Goal: Find specific page/section: Find specific page/section

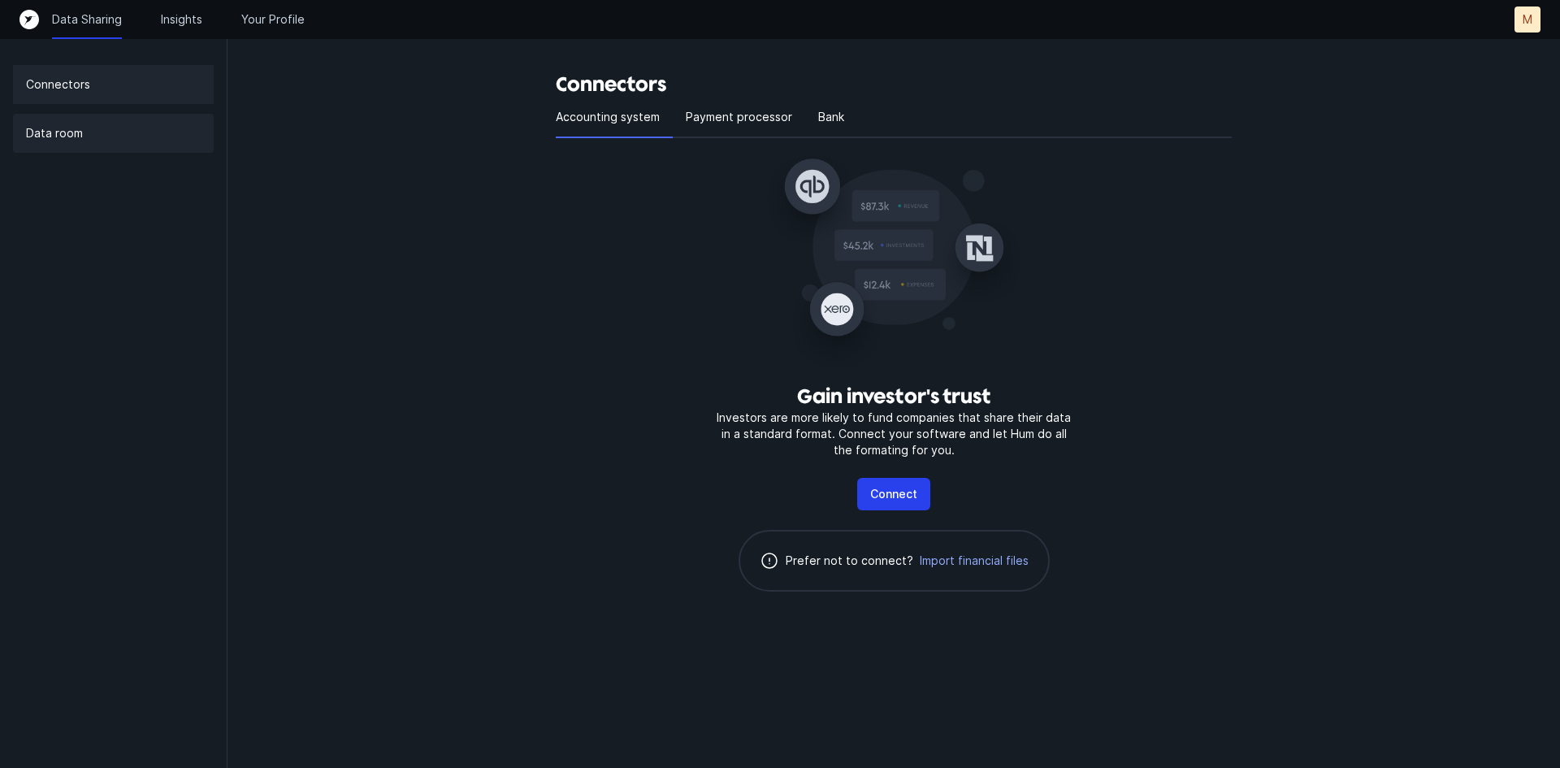
click at [54, 125] on p "Data room" at bounding box center [54, 134] width 57 height 20
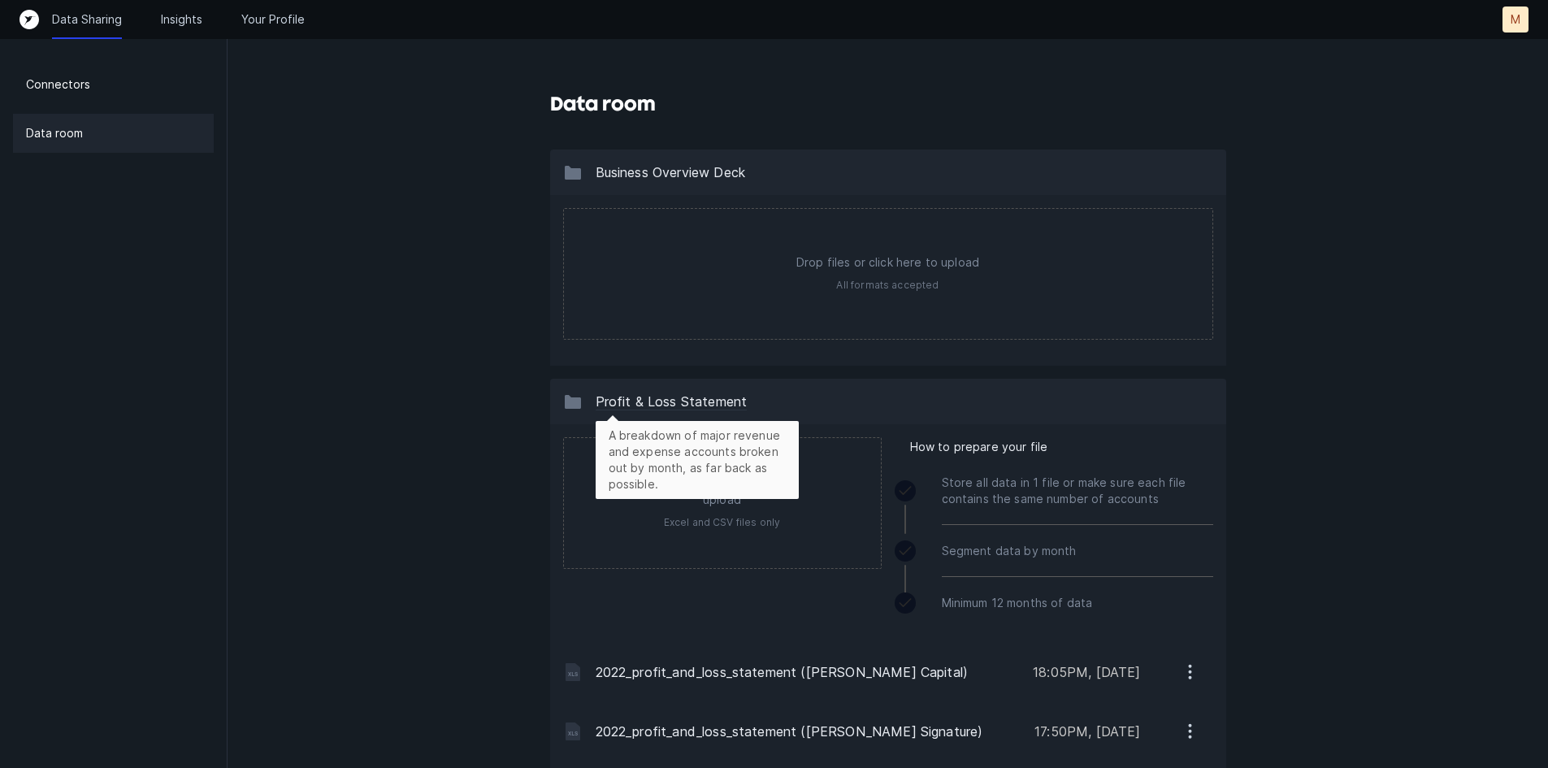
drag, startPoint x: 756, startPoint y: 404, endPoint x: 601, endPoint y: 393, distance: 154.8
click at [601, 393] on div "A breakdown of major revenue and expense accounts broken out by month, as far b…" at bounding box center [668, 402] width 210 height 20
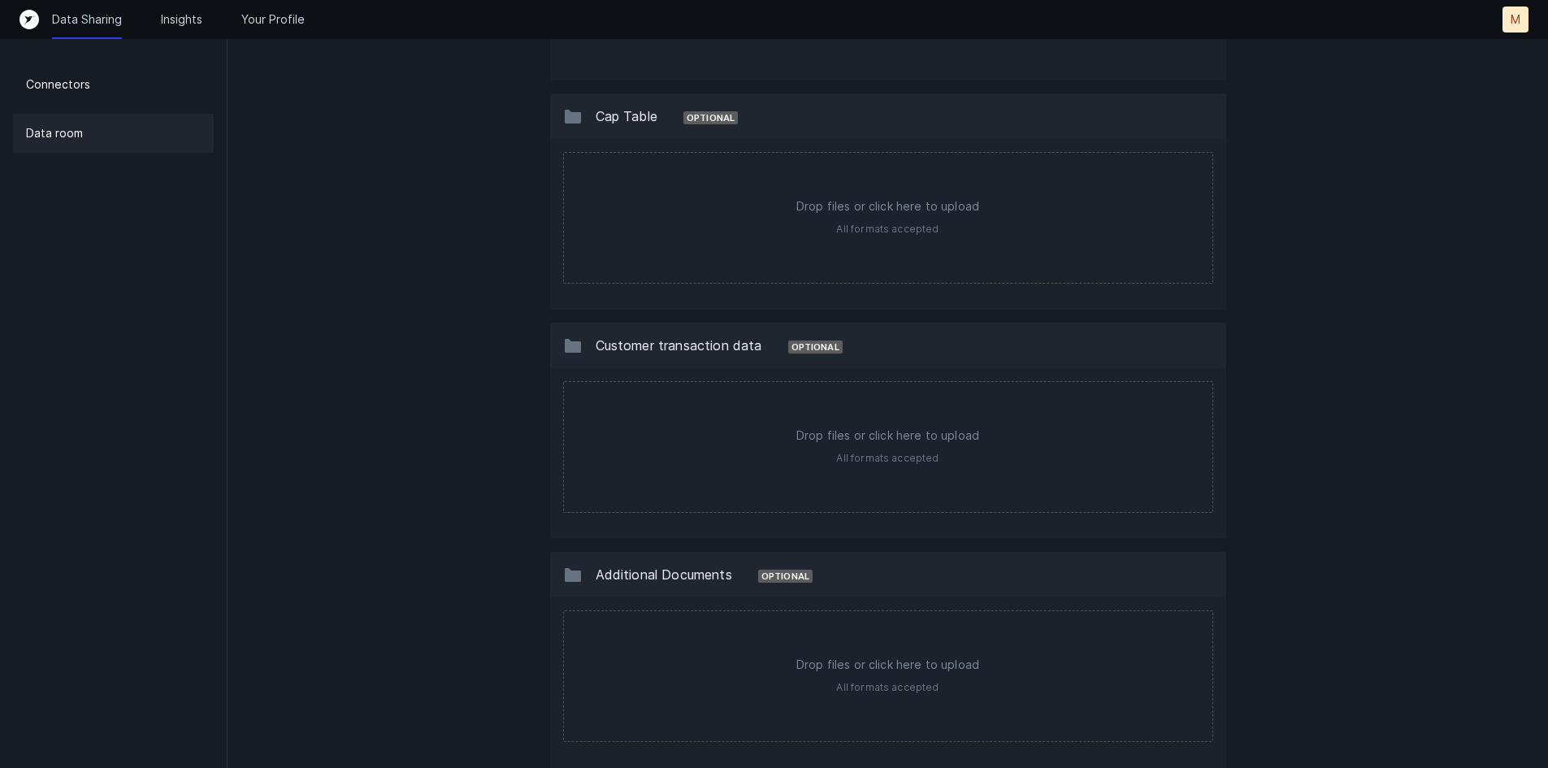
scroll to position [1483, 0]
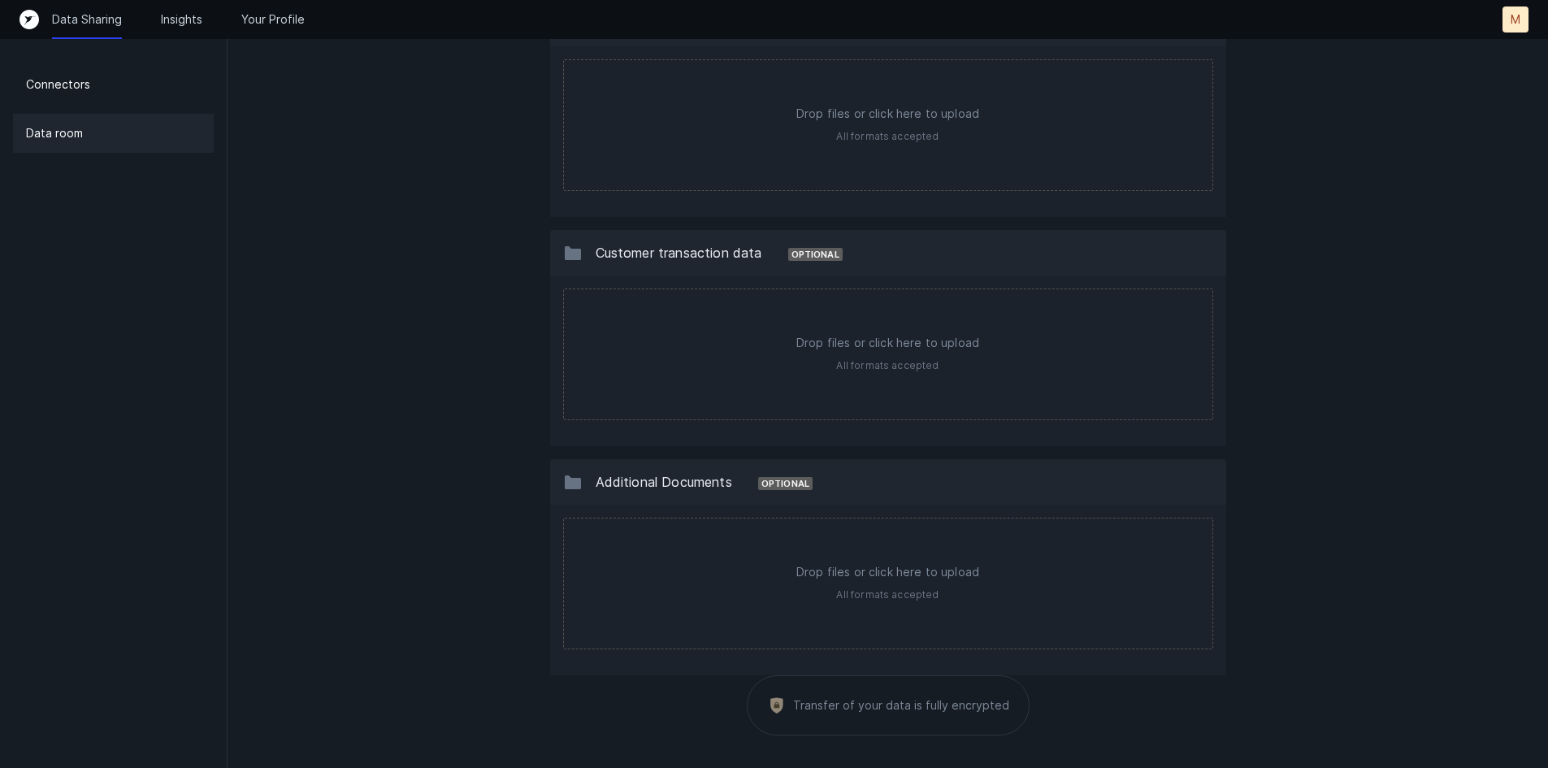
drag, startPoint x: 771, startPoint y: 254, endPoint x: 558, endPoint y: 249, distance: 213.0
click at [558, 249] on div "Customer transaction data Optional" at bounding box center [888, 253] width 676 height 46
